Goal: Complete application form

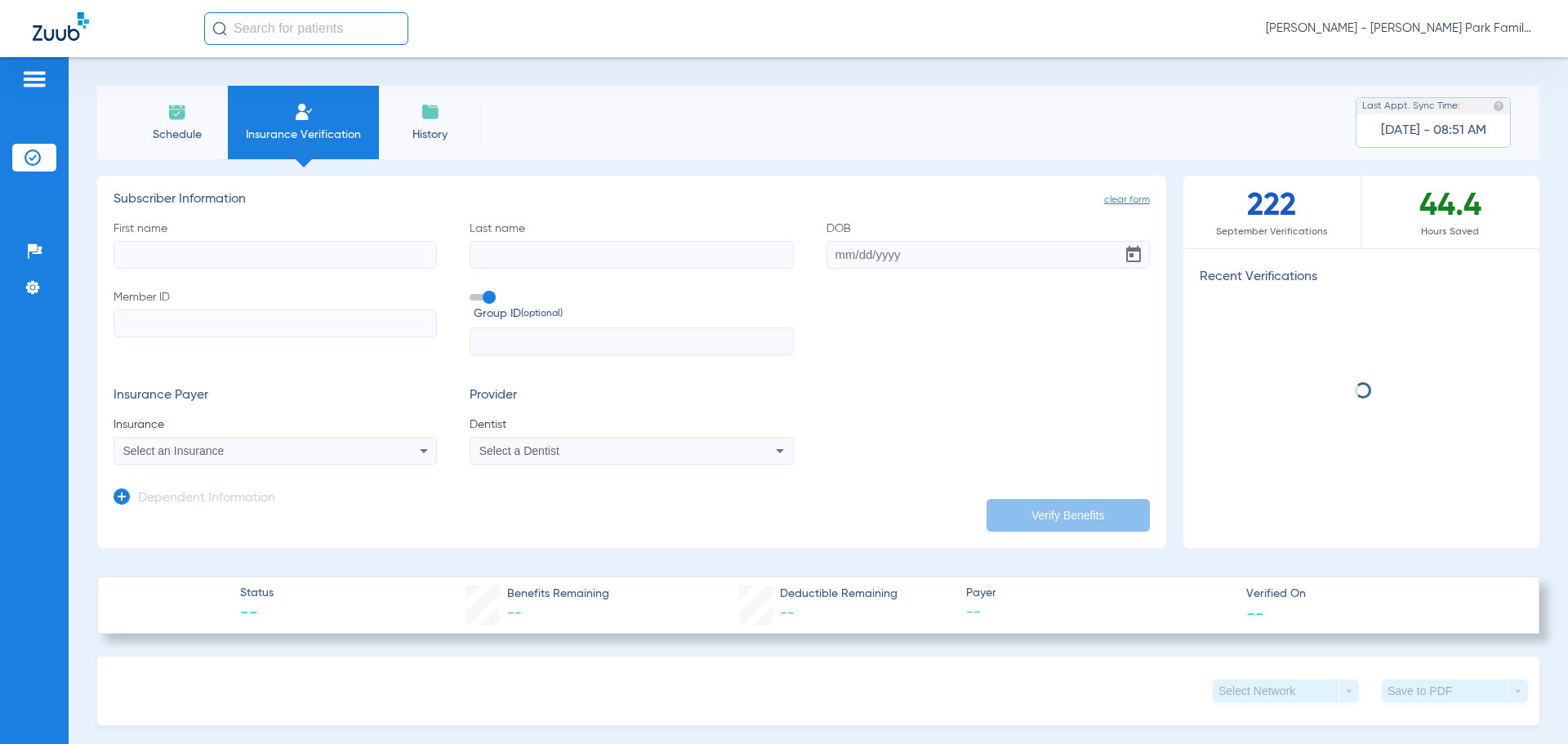
click at [336, 256] on input "First name" at bounding box center [276, 255] width 324 height 27
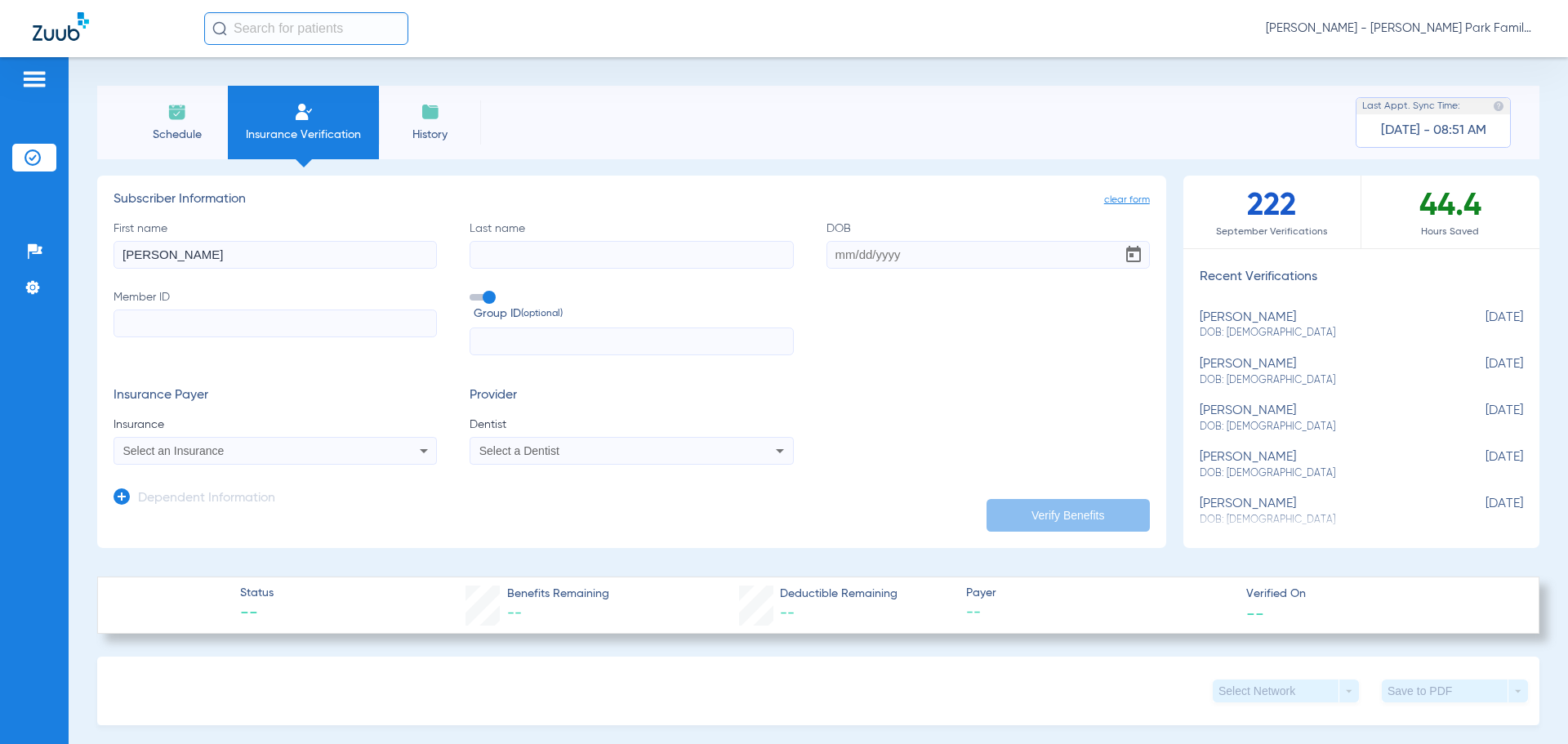
type input "[PERSON_NAME]"
type input "kadilac"
type input "[DATE]"
type input "903204104"
click at [480, 293] on label "Group ID (optional)" at bounding box center [632, 307] width 324 height 35
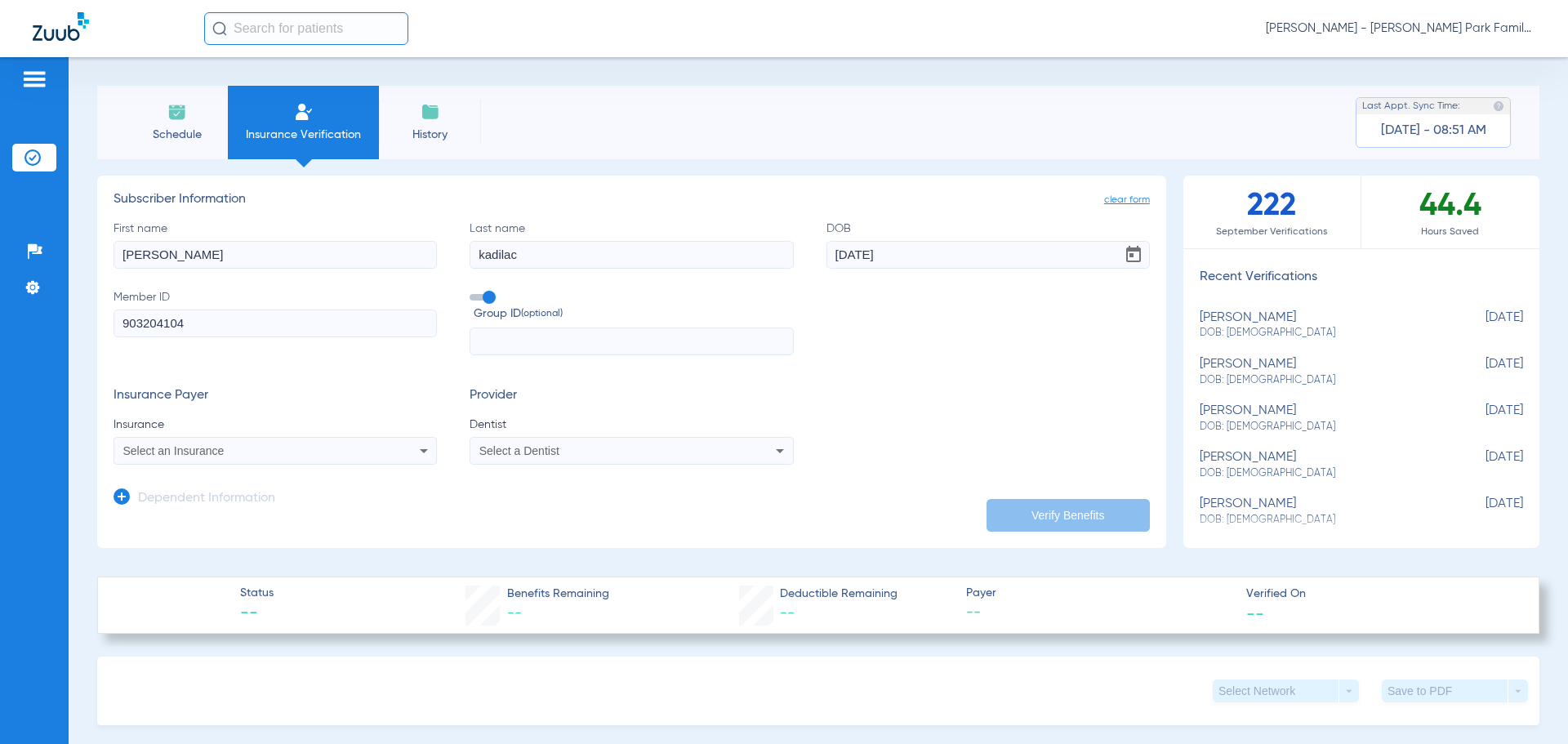
click at [473, 291] on input "Group ID (optional)" at bounding box center [473, 291] width 0 height 0
click at [238, 449] on div "Select an Insurance" at bounding box center [245, 451] width 244 height 12
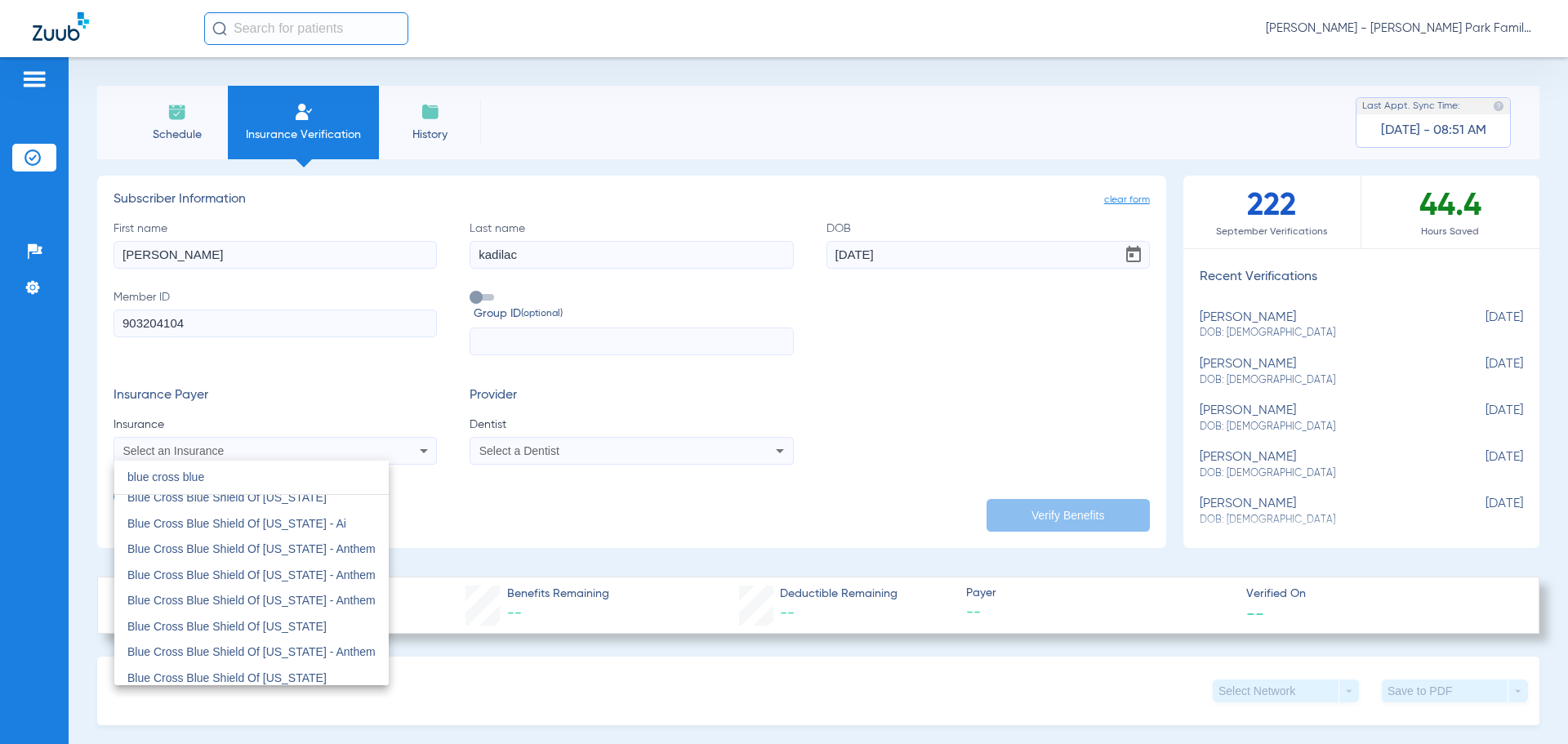
scroll to position [164, 0]
type input "blue cross blue"
click at [281, 629] on span "Blue Cross Blue Shield Of [US_STATE]" at bounding box center [227, 627] width 199 height 13
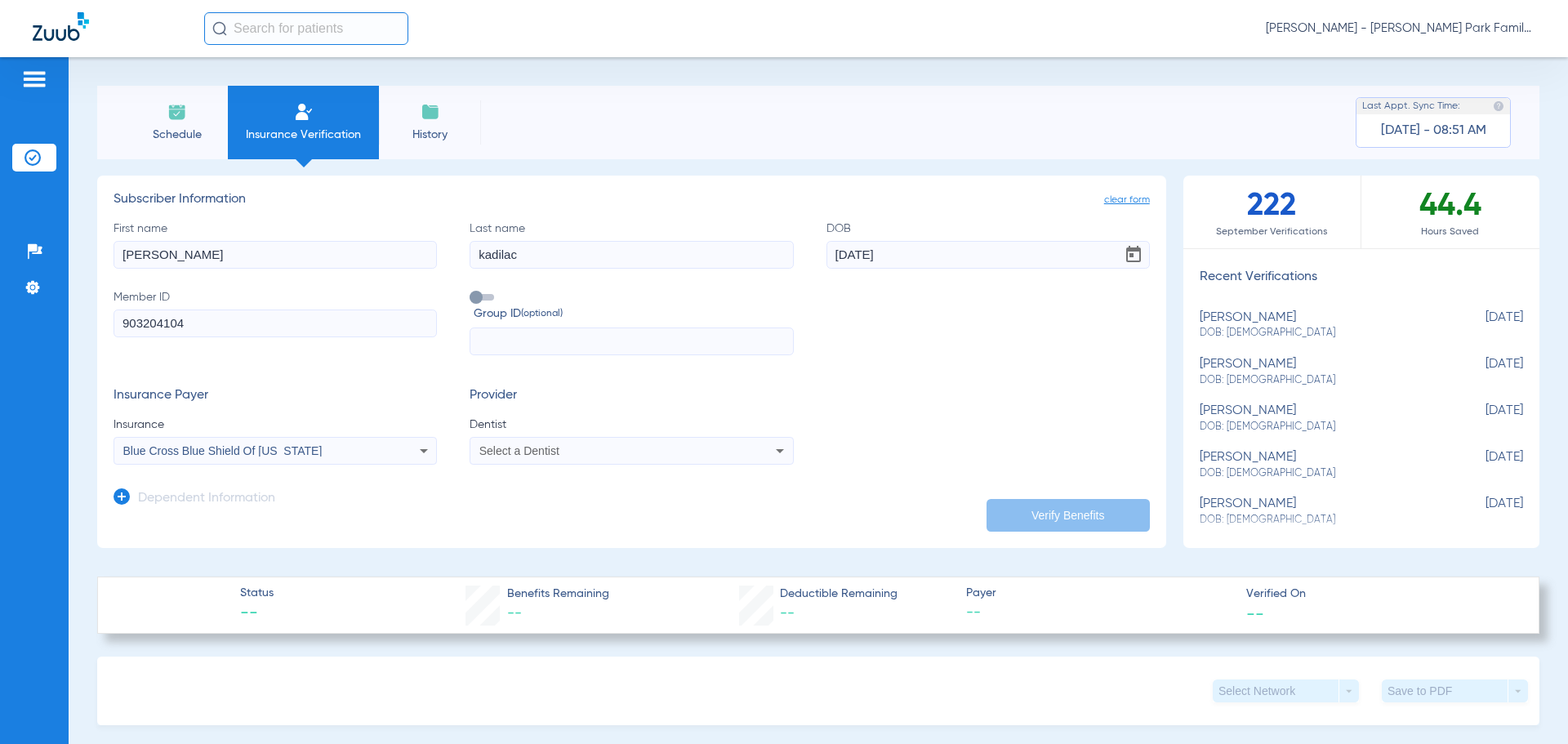
click at [564, 452] on div "Select a Dentist" at bounding box center [601, 451] width 244 height 12
type input "[PERSON_NAME]"
click at [548, 510] on span "[PERSON_NAME]" at bounding box center [529, 507] width 95 height 13
click at [1023, 511] on button "Verify Benefits" at bounding box center [1068, 515] width 164 height 32
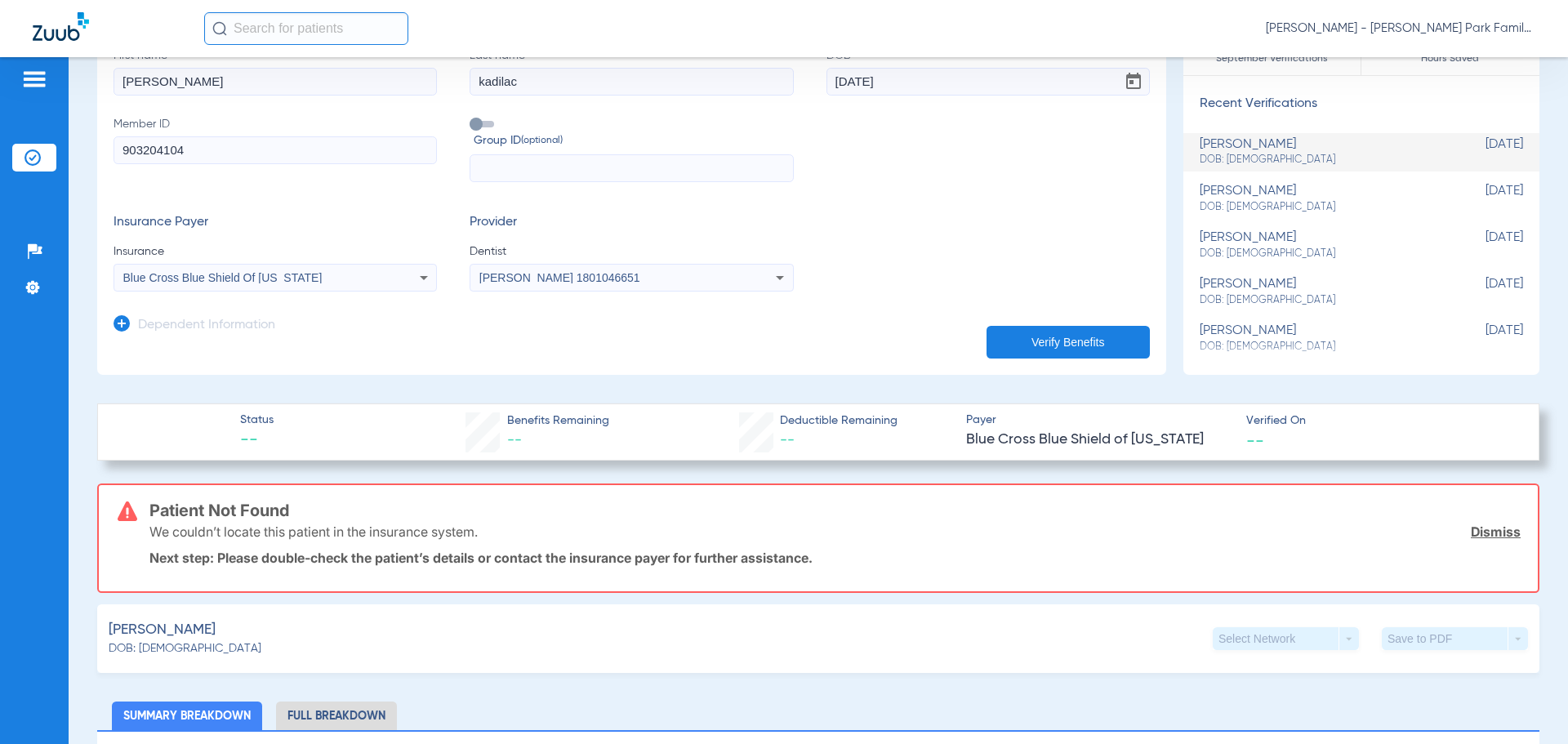
scroll to position [245, 0]
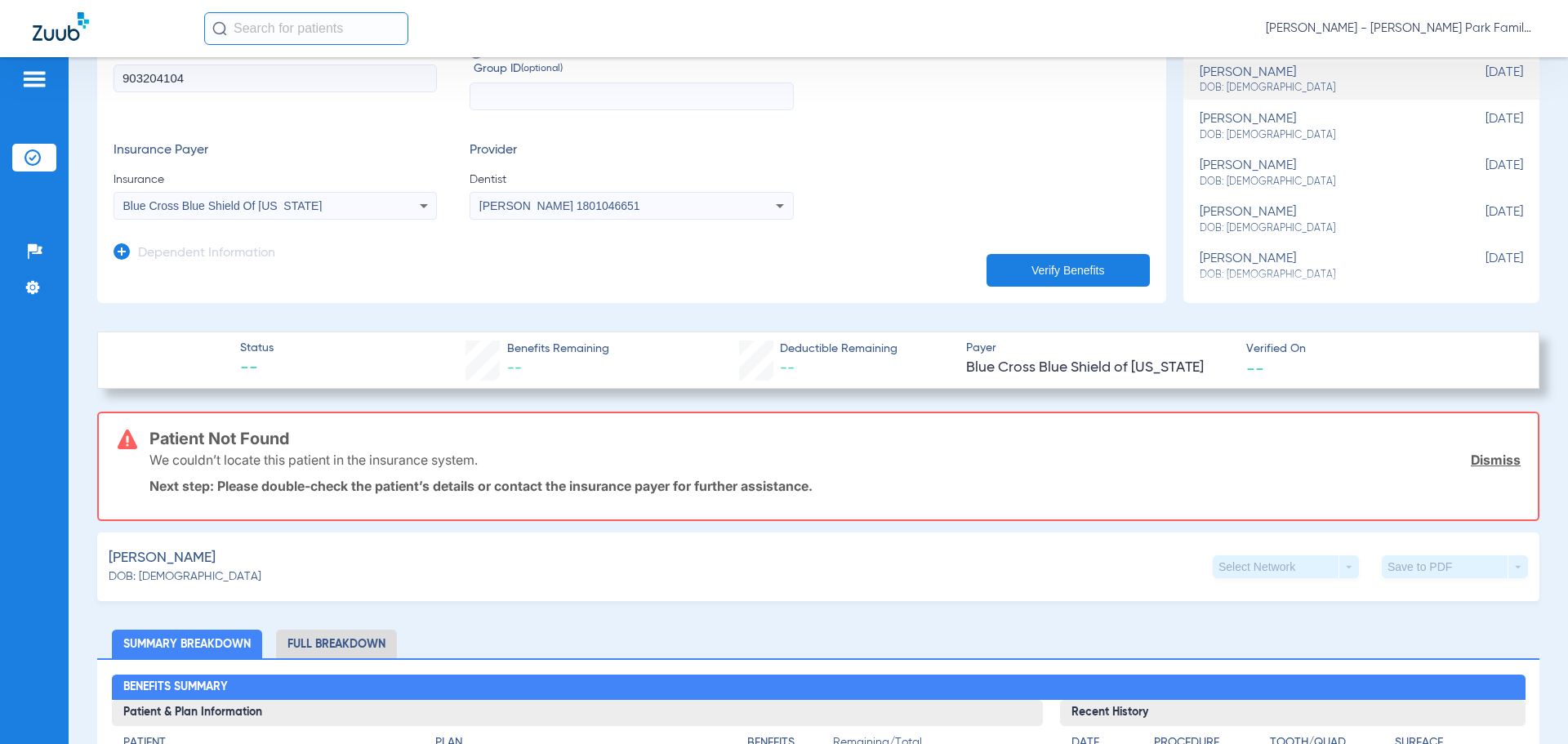
click at [373, 215] on div "Blue Cross Blue Shield Of [US_STATE]" at bounding box center [276, 206] width 322 height 20
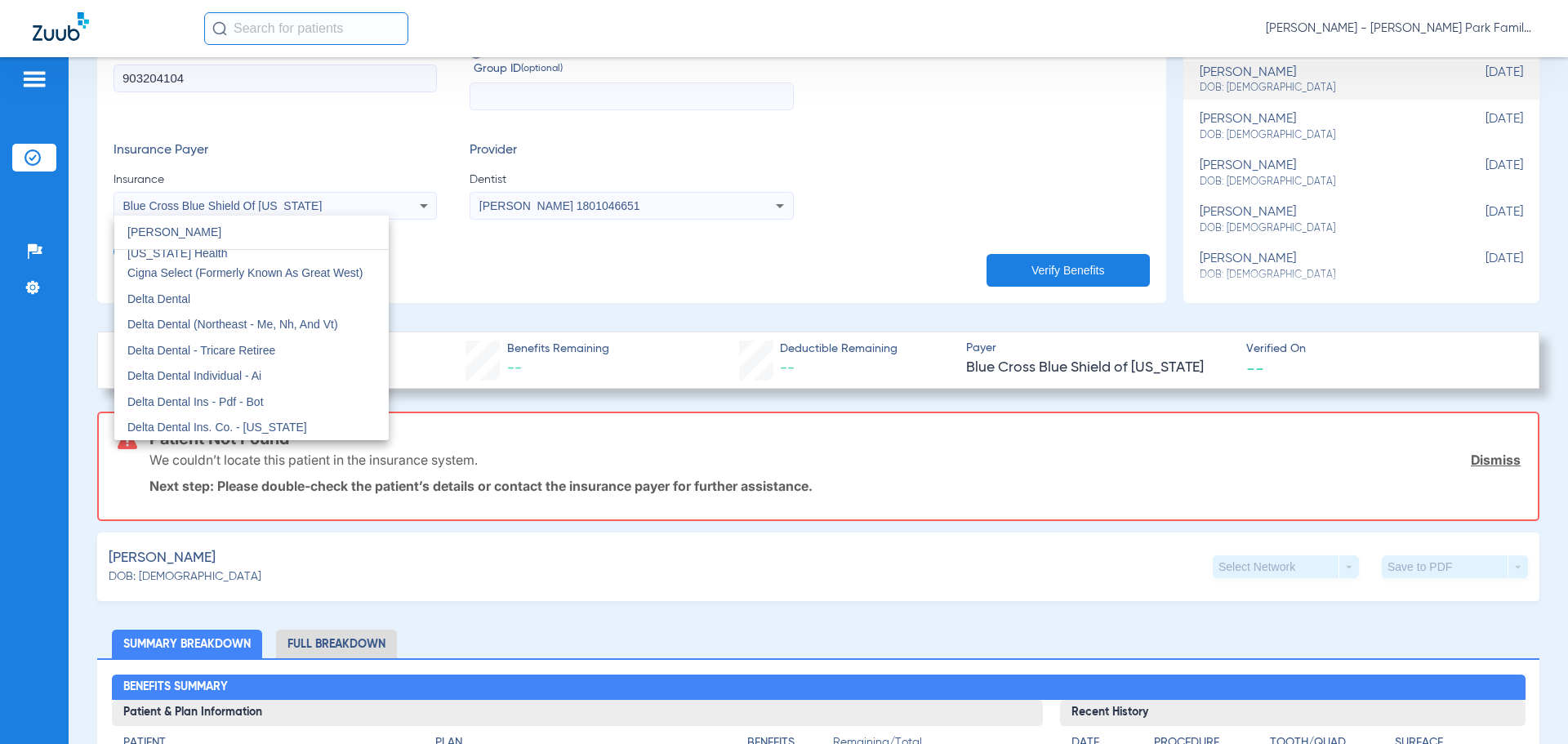
scroll to position [0, 0]
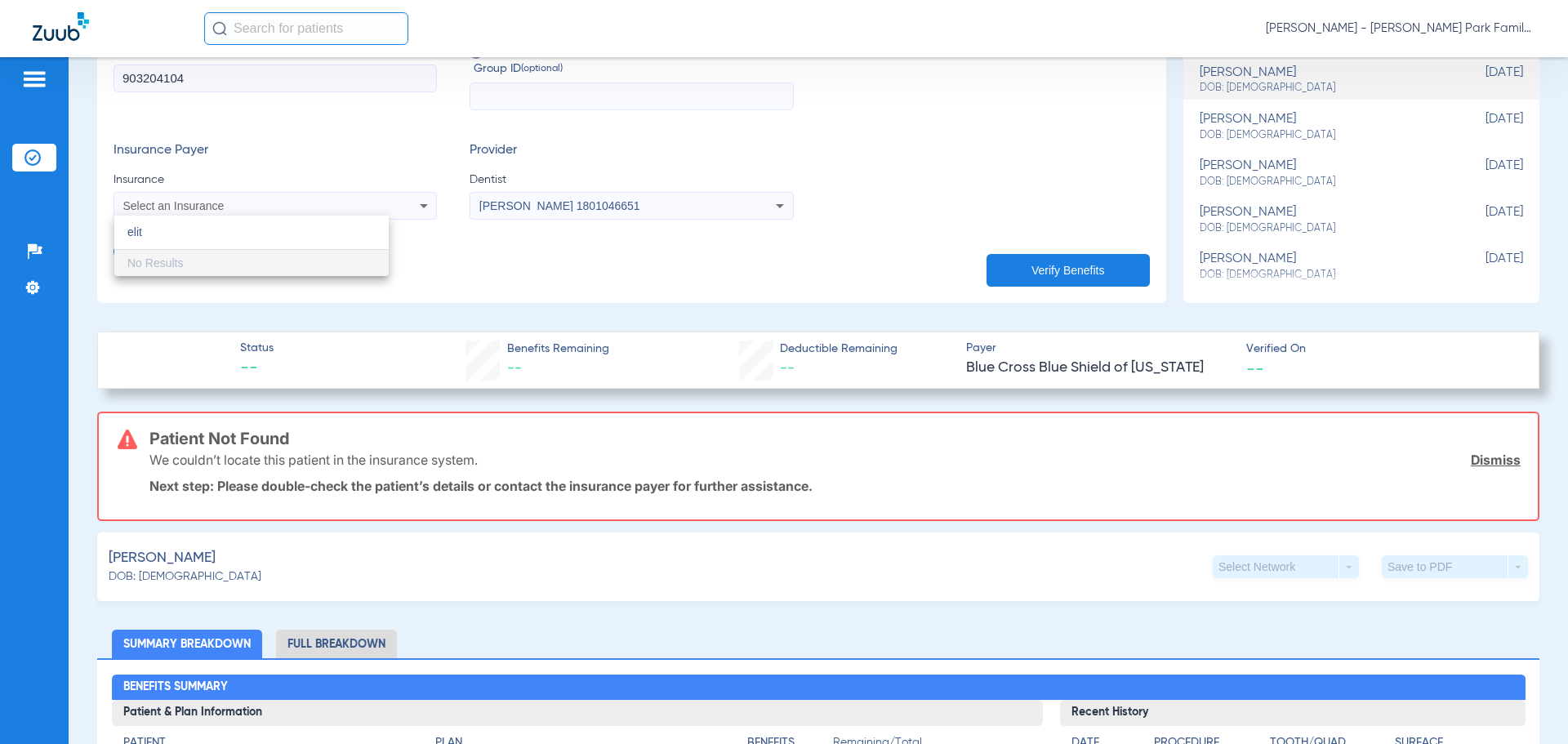
type input "elit"
